Goal: Information Seeking & Learning: Learn about a topic

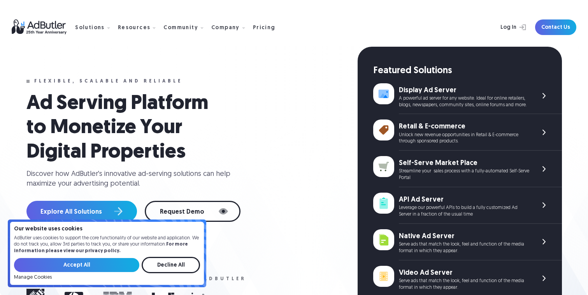
click at [62, 28] on img at bounding box center [43, 26] width 63 height 15
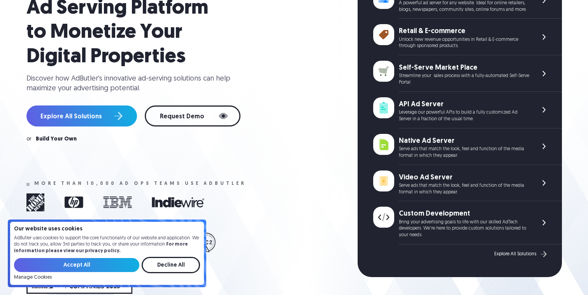
scroll to position [100, 0]
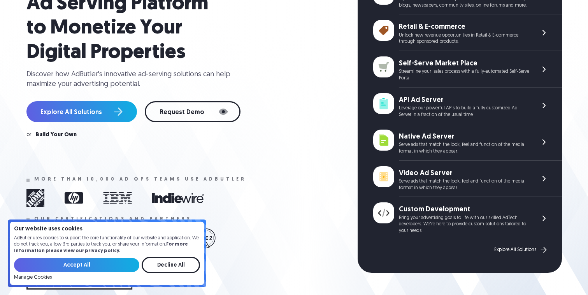
click at [111, 127] on div "Ad Serving Platform to Monetize Your Digital Properties Discover how AdButler's…" at bounding box center [187, 65] width 322 height 146
click at [111, 124] on div "Ad Serving Platform to Monetize Your Digital Properties Discover how AdButler's…" at bounding box center [187, 65] width 322 height 146
click at [111, 115] on link "Explore All Solutions" at bounding box center [81, 111] width 111 height 21
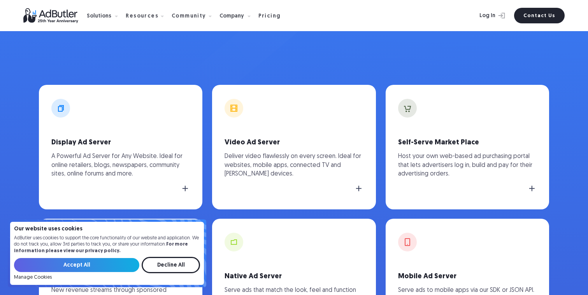
scroll to position [211, 0]
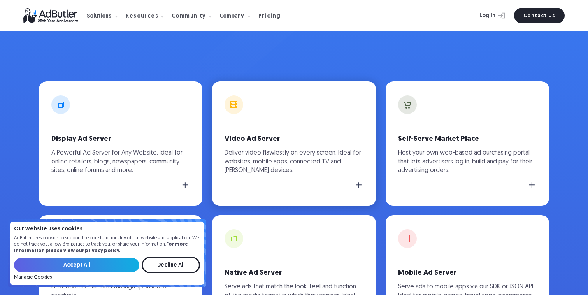
click at [242, 130] on link "Video Ad Server Deliver video flawlessly on every screen. Ideal for websites, m…" at bounding box center [294, 143] width 164 height 125
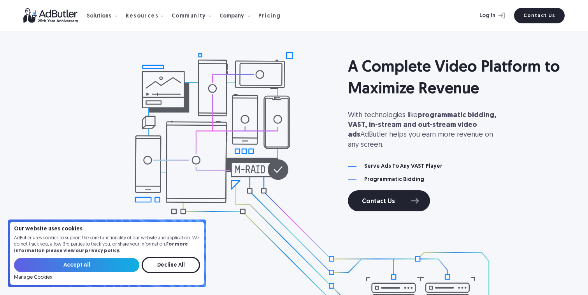
scroll to position [758, 0]
